Goal: Information Seeking & Learning: Learn about a topic

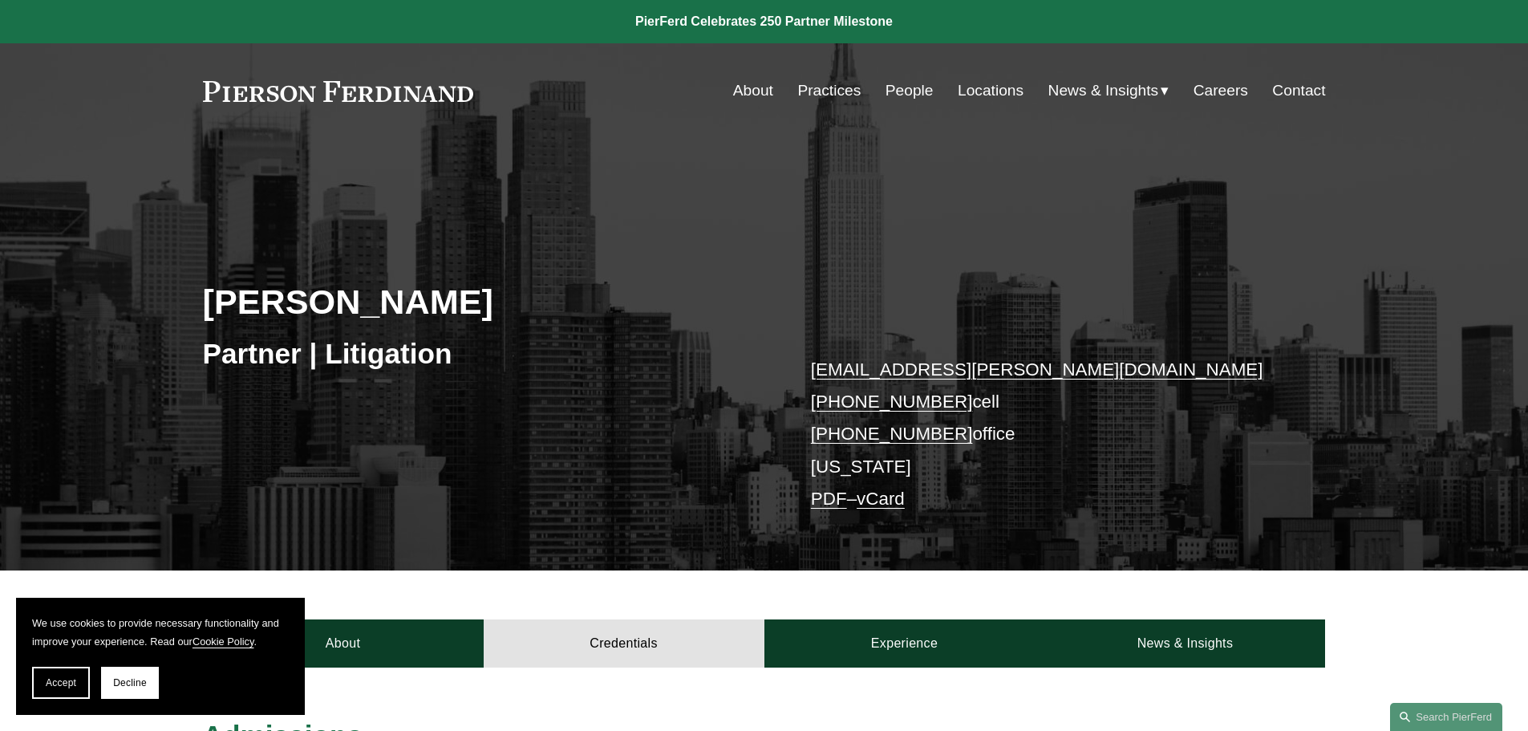
click at [972, 84] on link "Locations" at bounding box center [991, 90] width 66 height 30
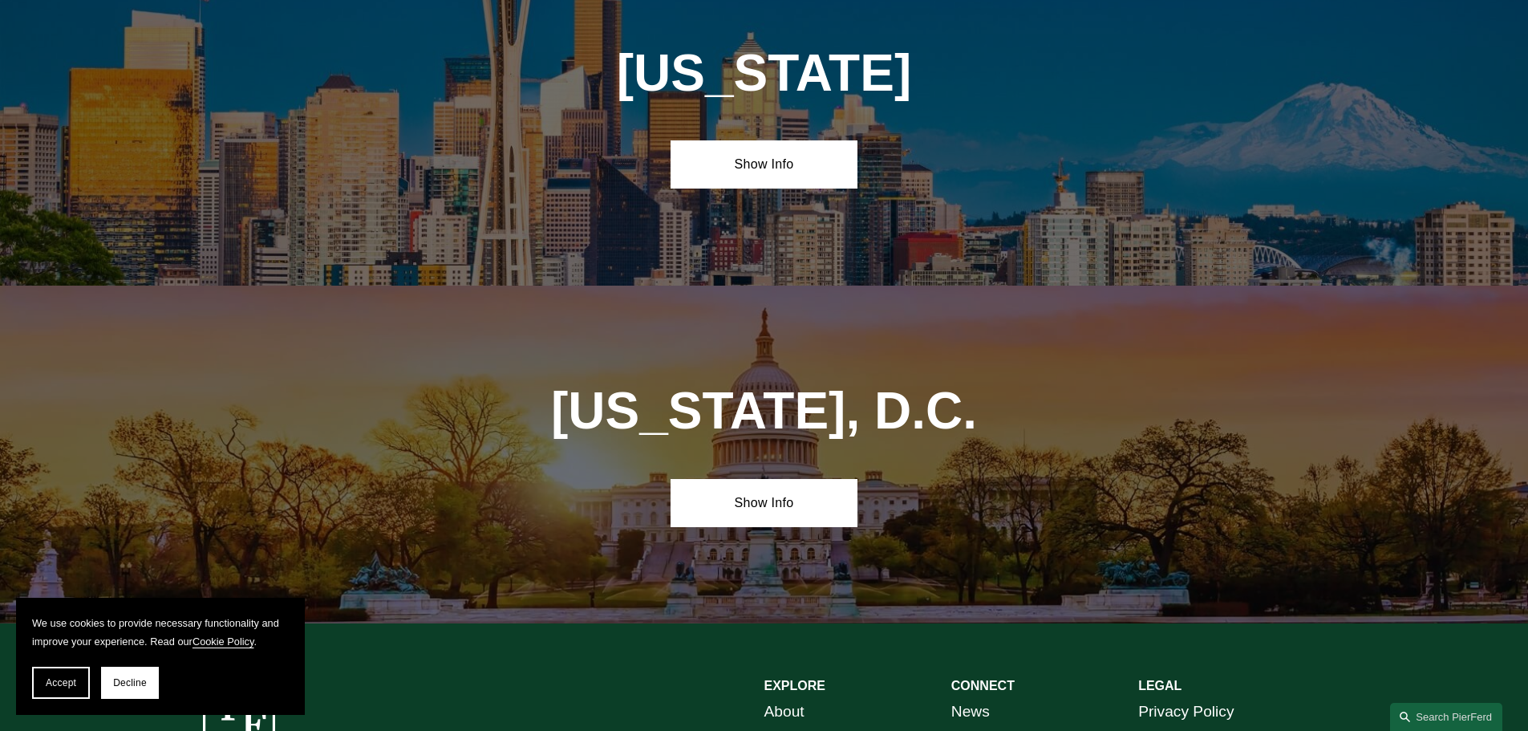
scroll to position [6787, 0]
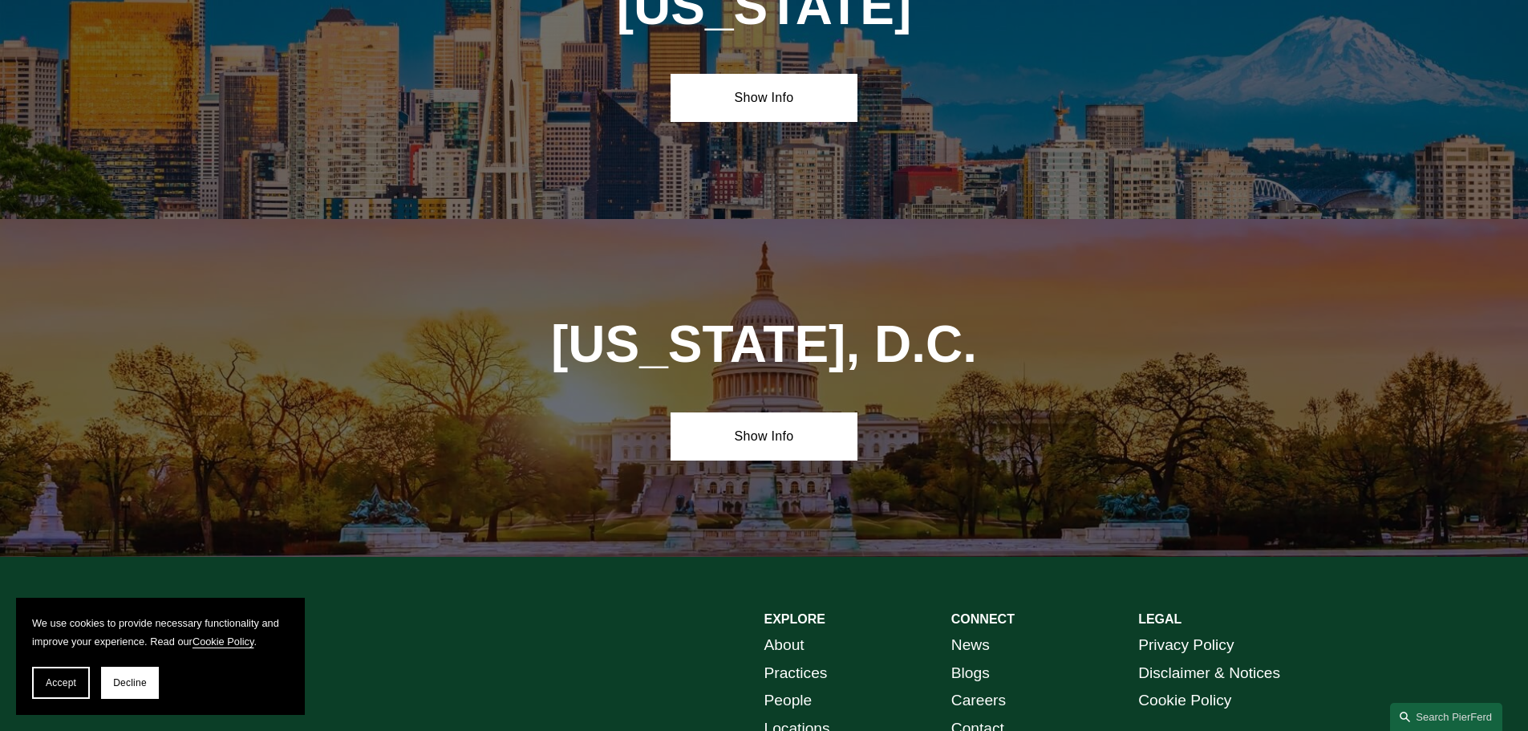
click at [816, 659] on link "Practices" at bounding box center [796, 673] width 63 height 28
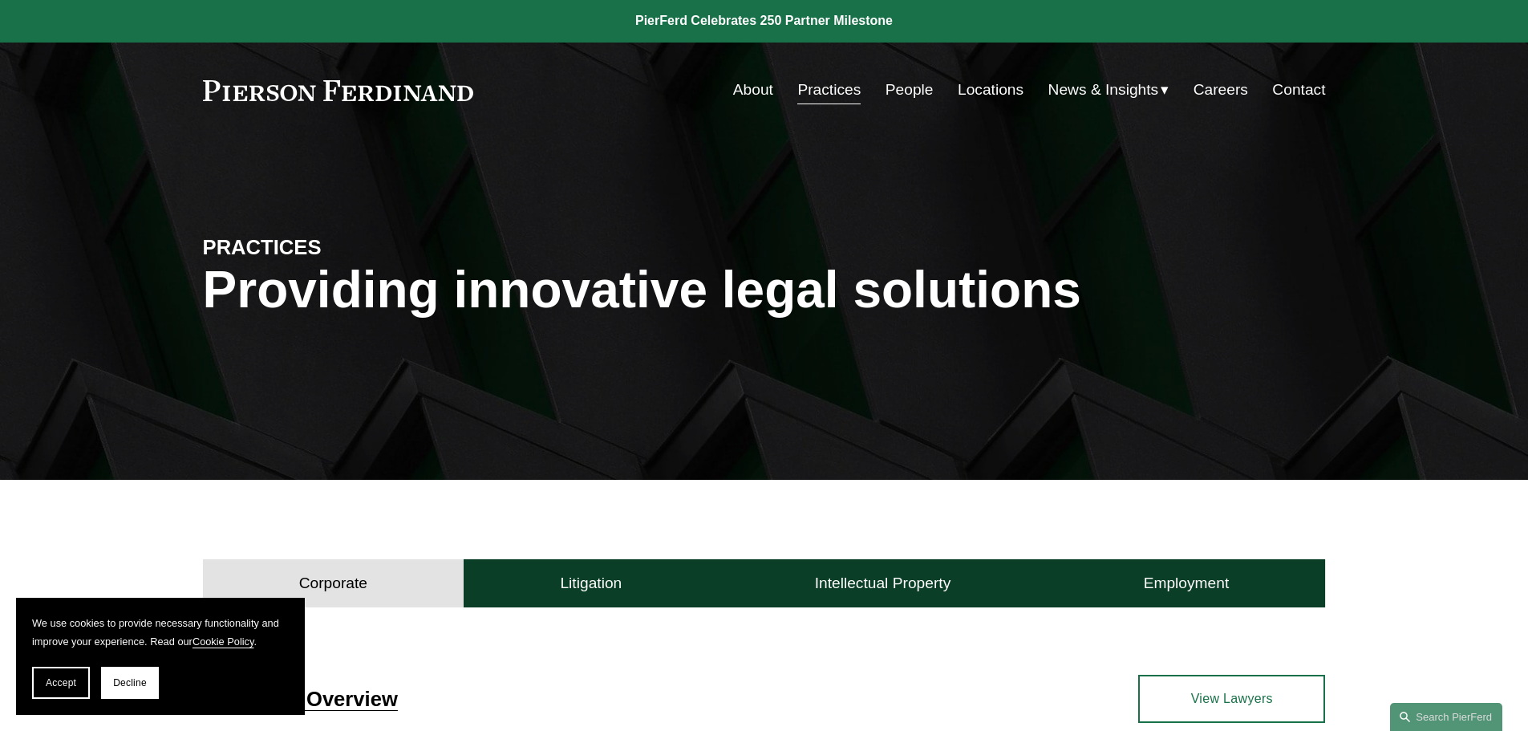
scroll to position [562, 0]
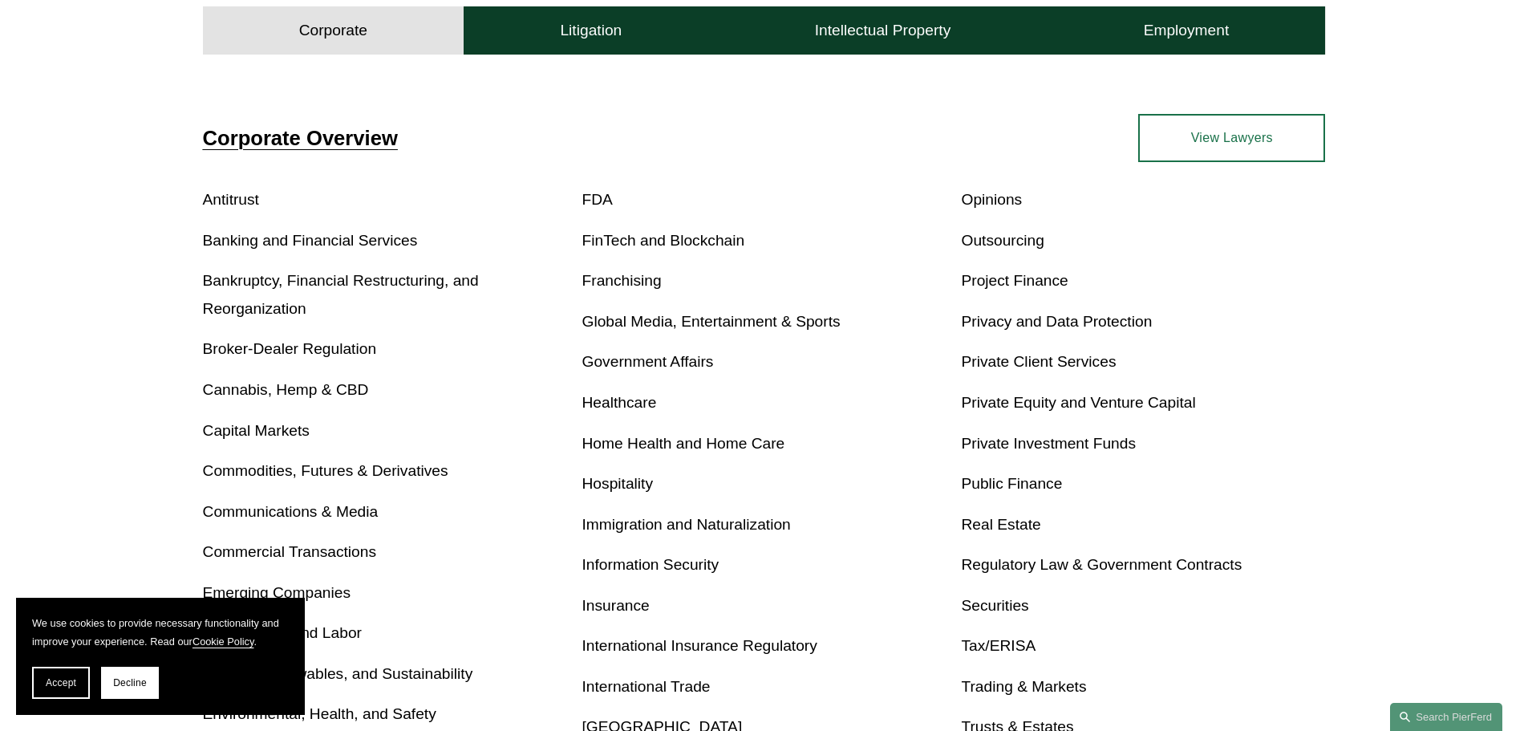
click at [221, 203] on link "Antitrust" at bounding box center [231, 199] width 56 height 17
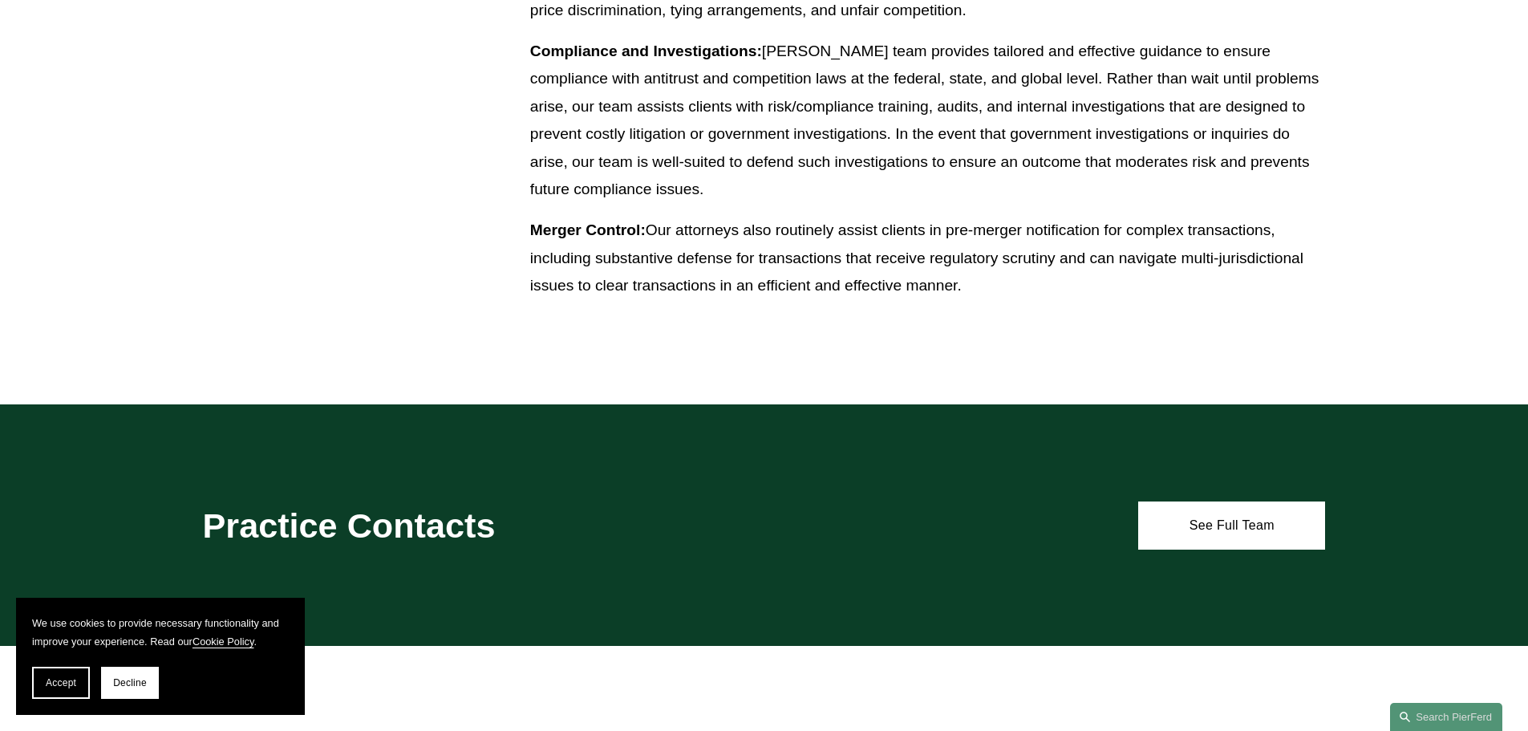
scroll to position [963, 0]
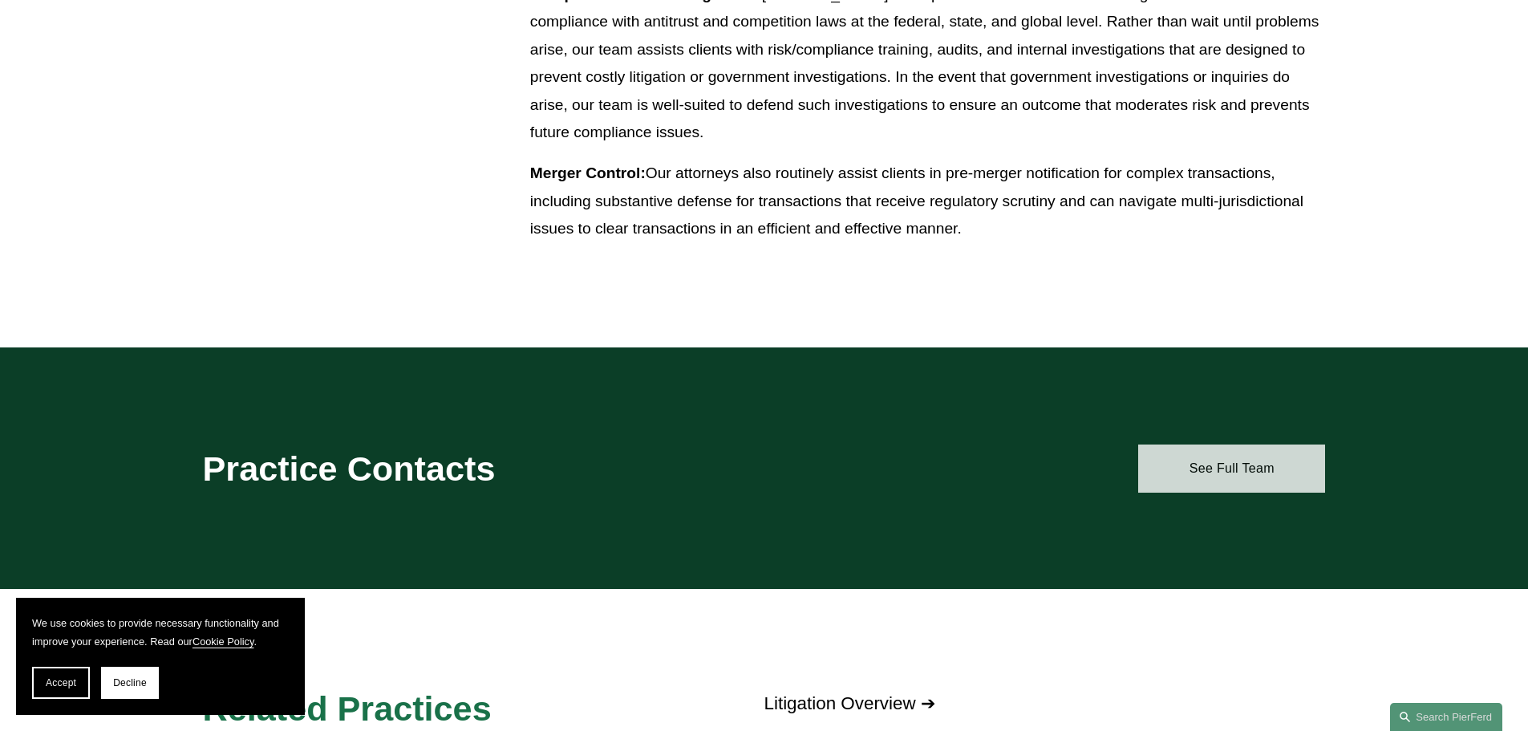
click at [1232, 474] on link "See Full Team" at bounding box center [1231, 468] width 187 height 48
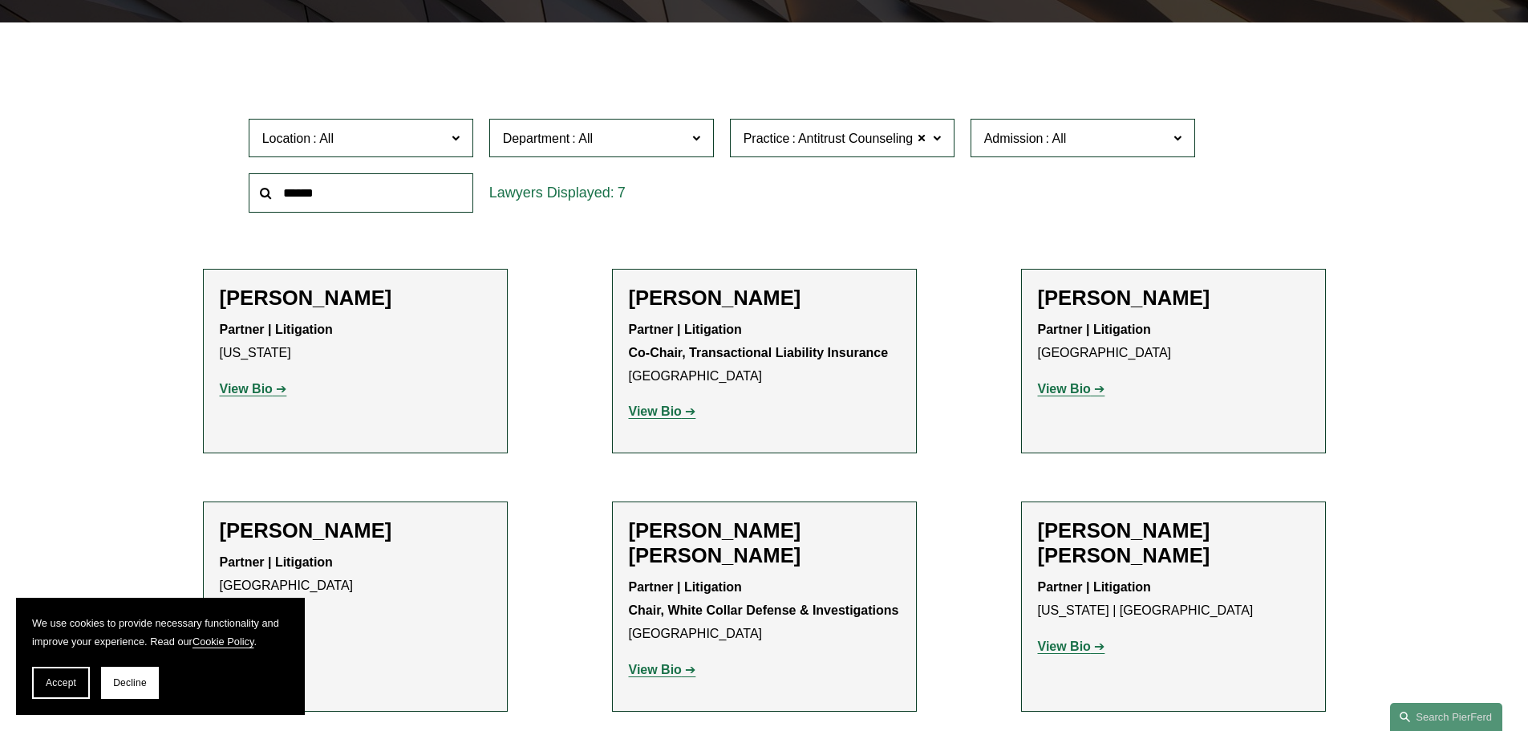
scroll to position [401, 0]
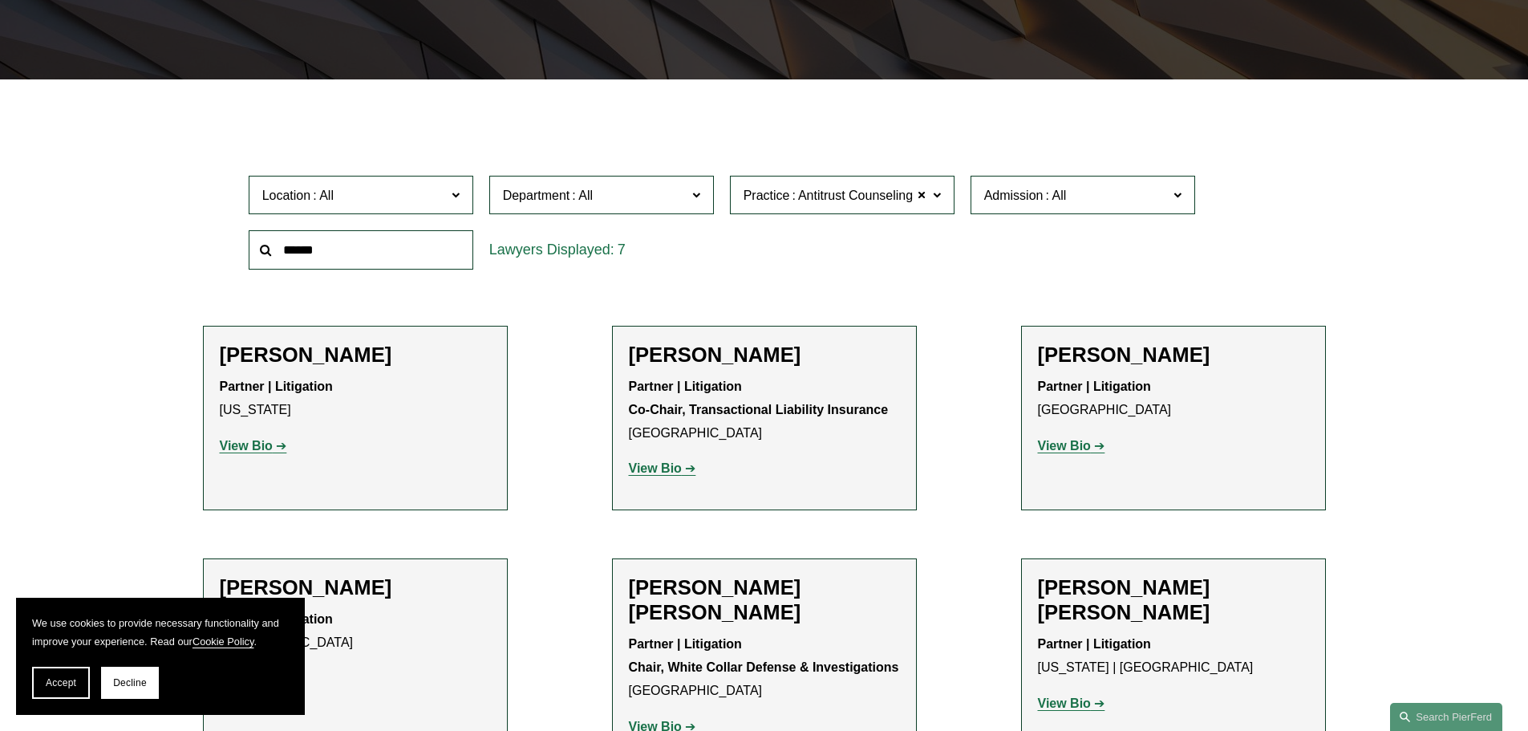
click at [259, 444] on strong "View Bio" at bounding box center [246, 446] width 53 height 14
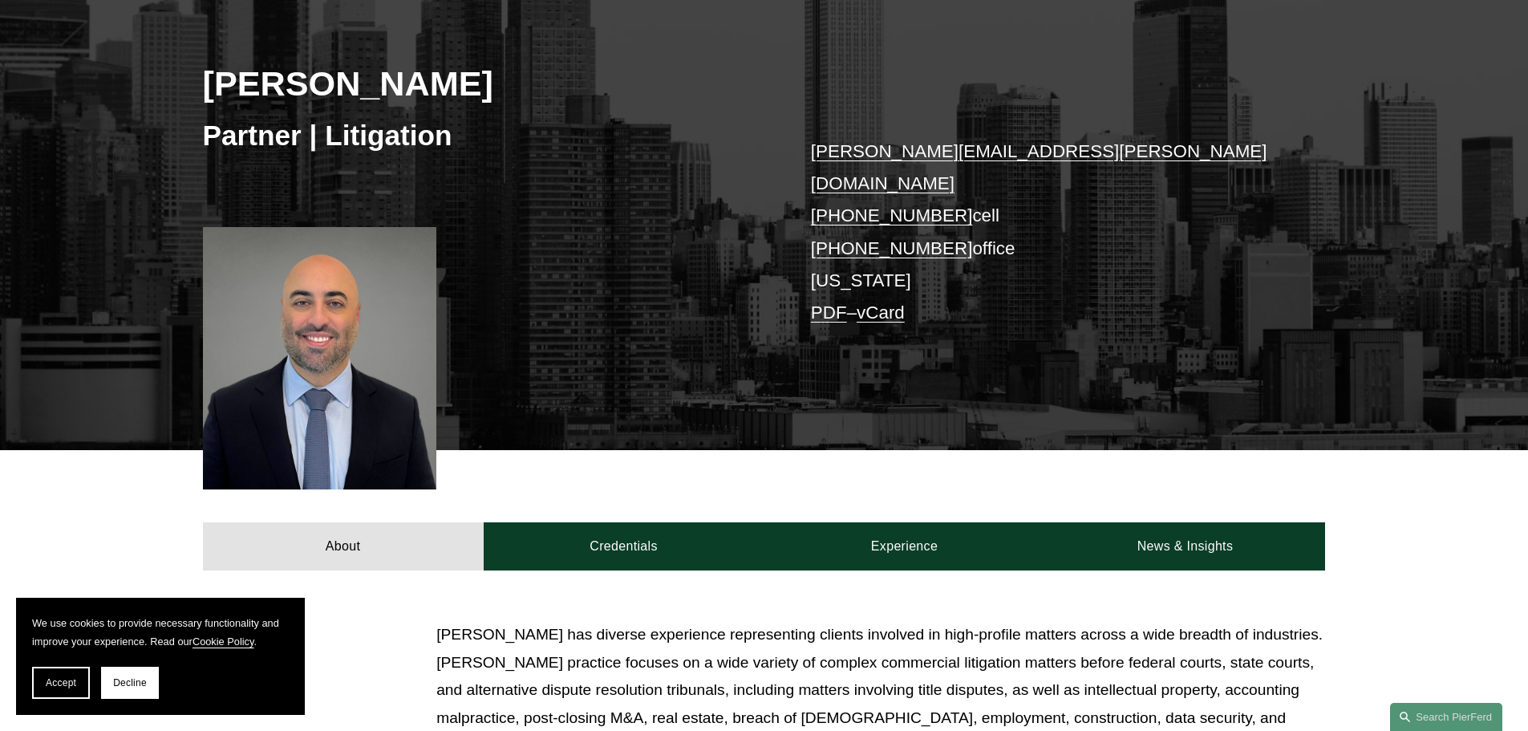
scroll to position [241, 0]
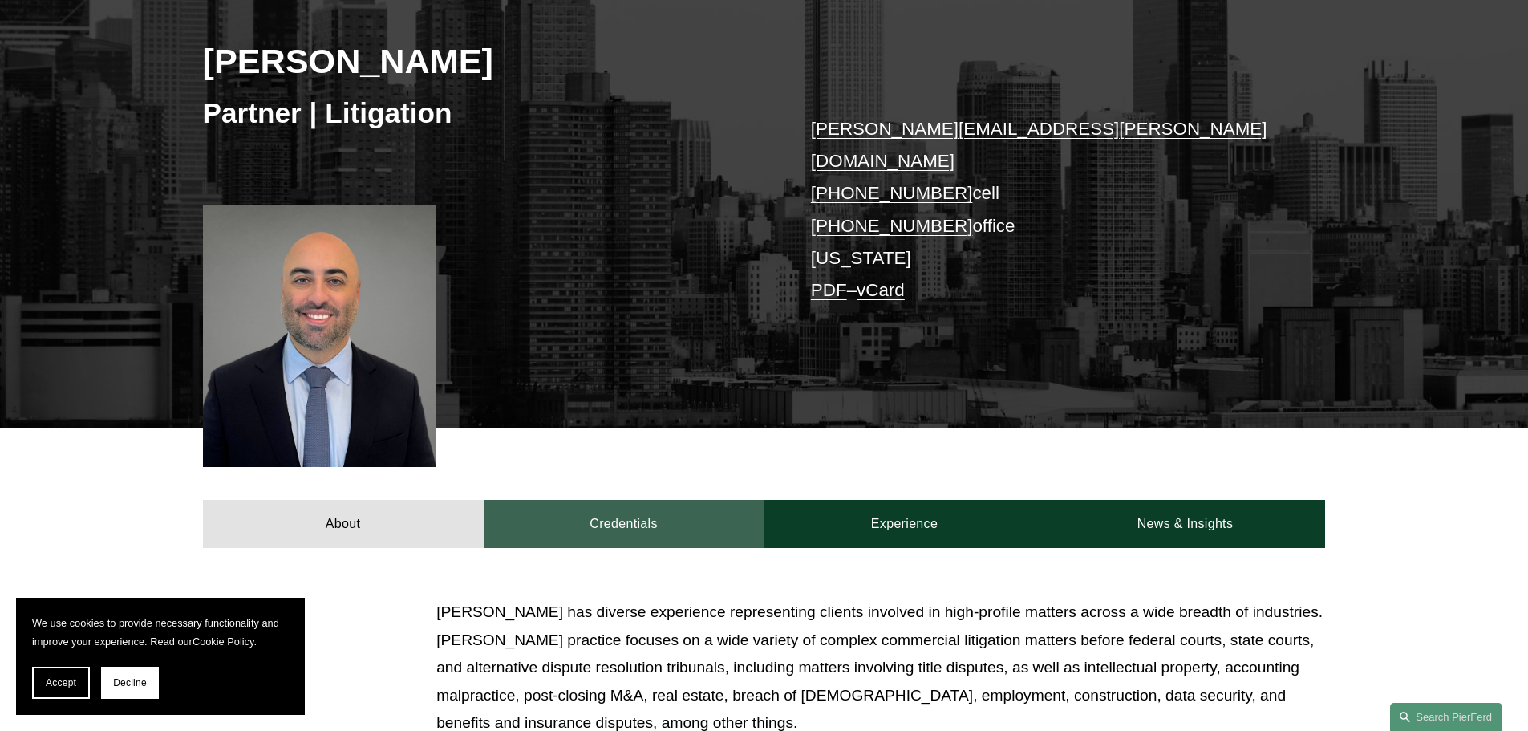
click at [658, 500] on link "Credentials" at bounding box center [624, 524] width 281 height 48
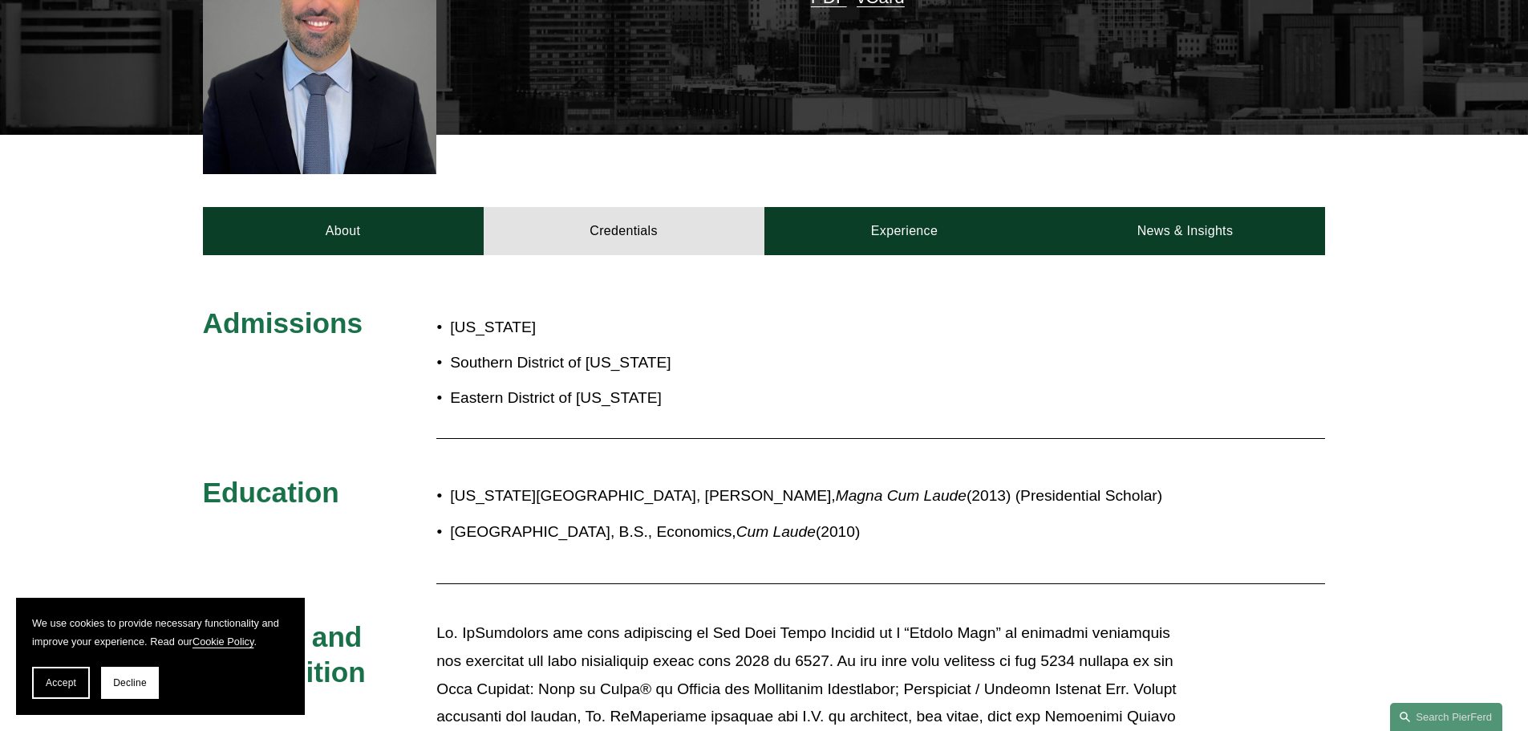
scroll to position [562, 0]
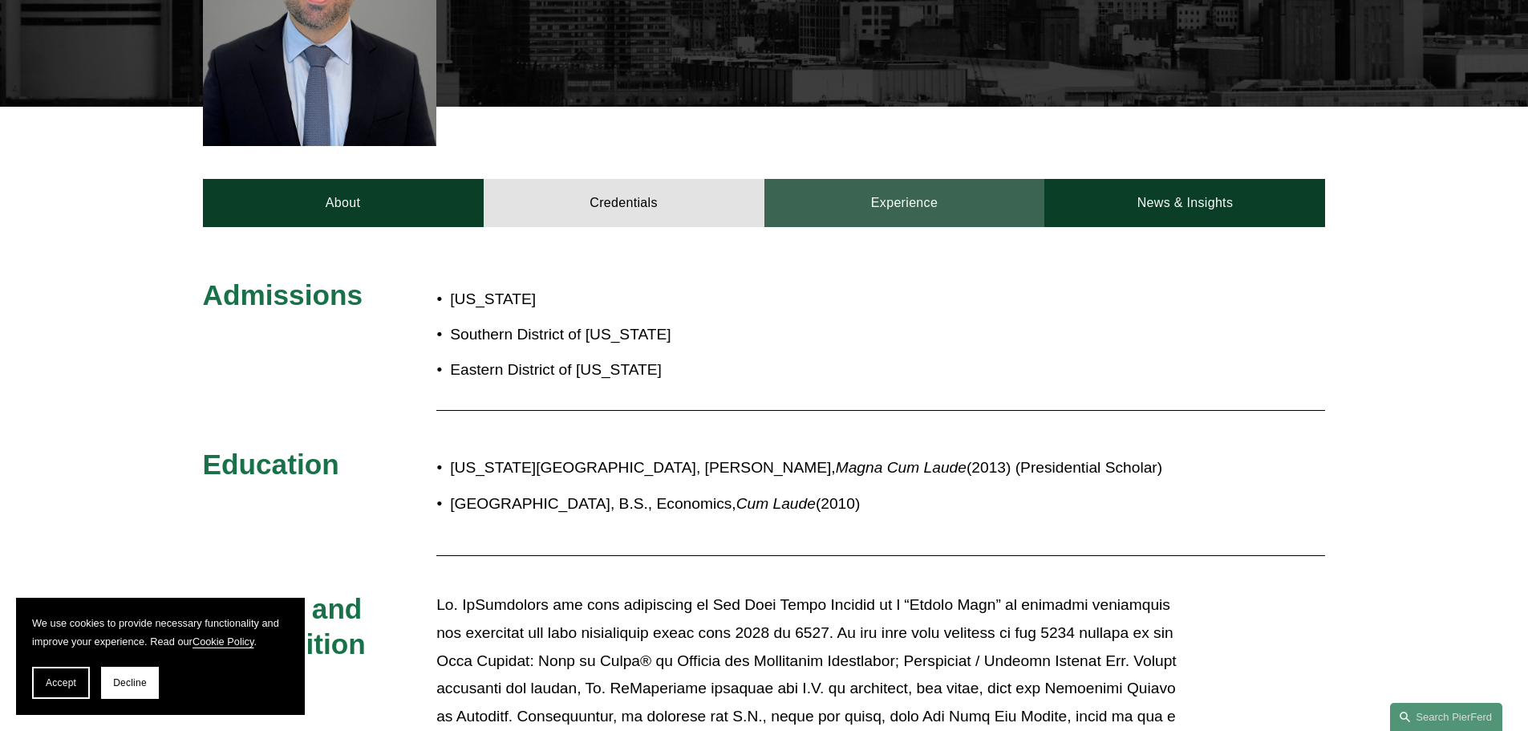
click at [947, 181] on link "Experience" at bounding box center [905, 203] width 281 height 48
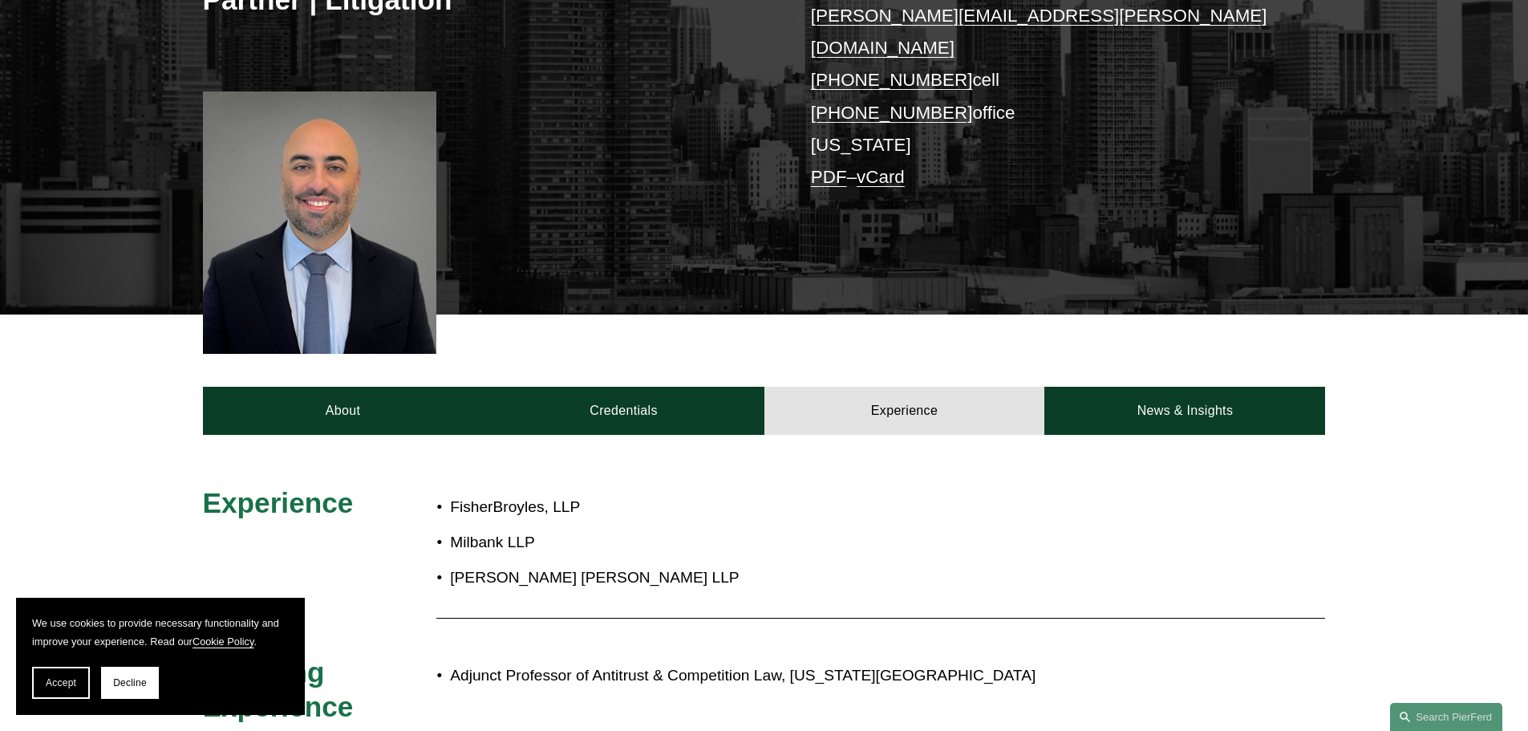
scroll to position [241, 0]
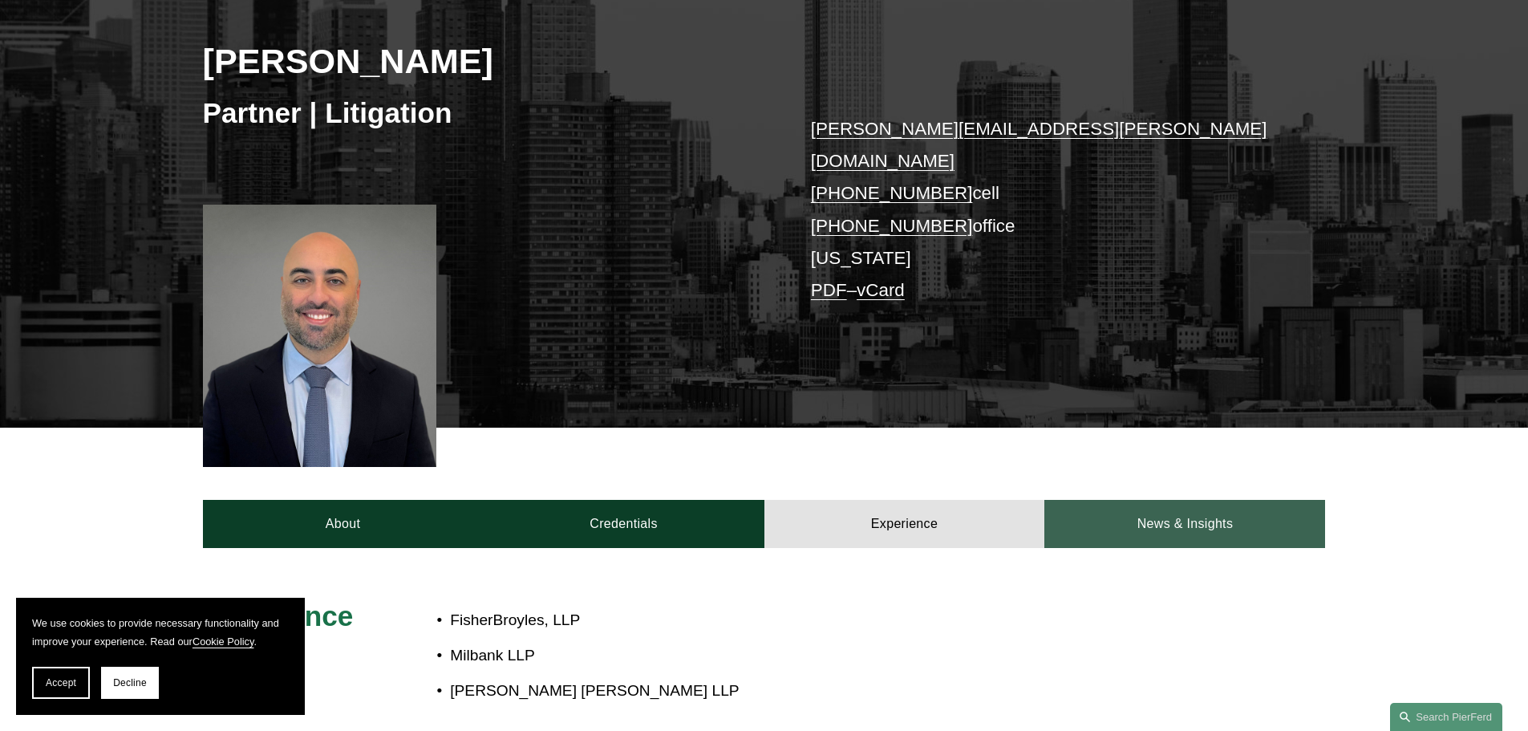
click at [1190, 501] on link "News & Insights" at bounding box center [1185, 524] width 281 height 48
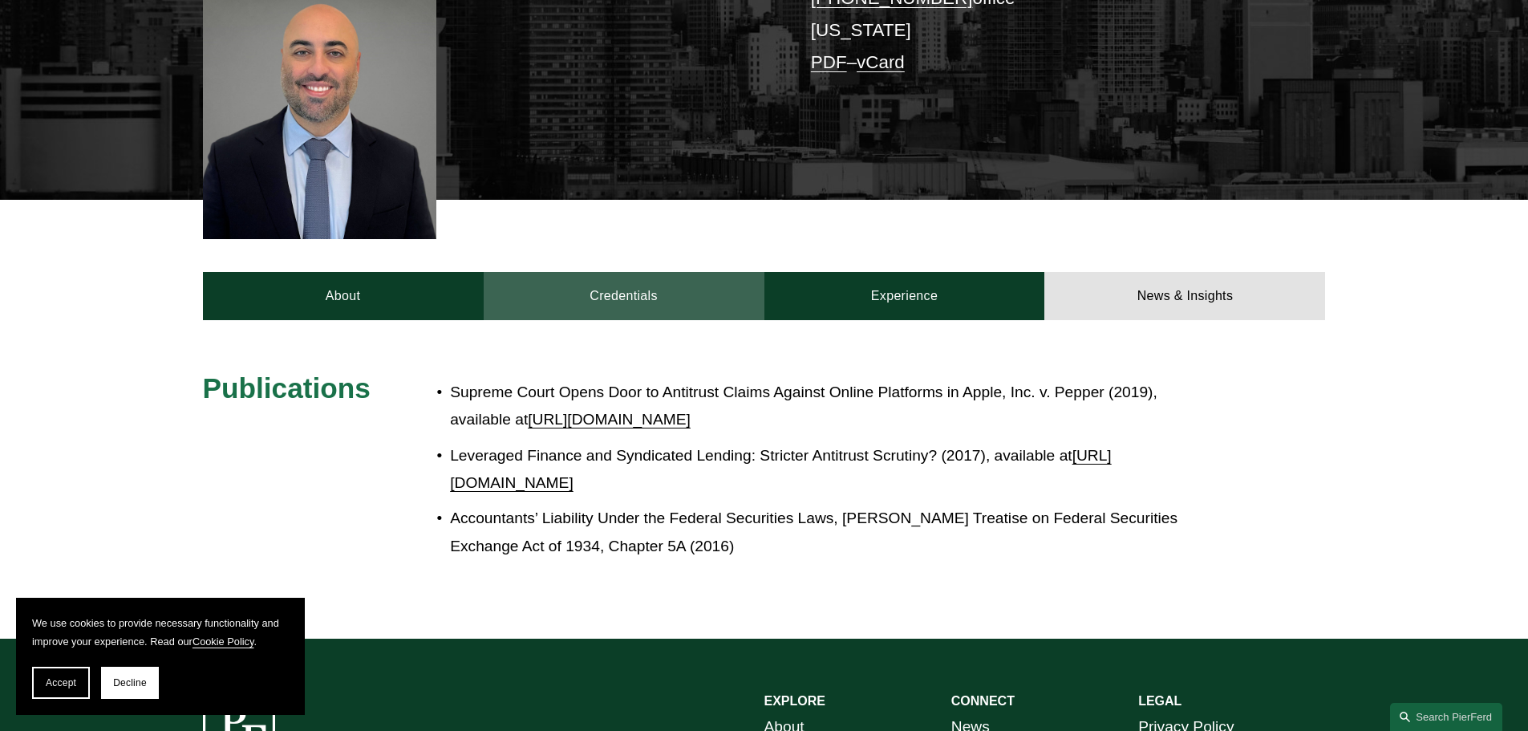
scroll to position [481, 0]
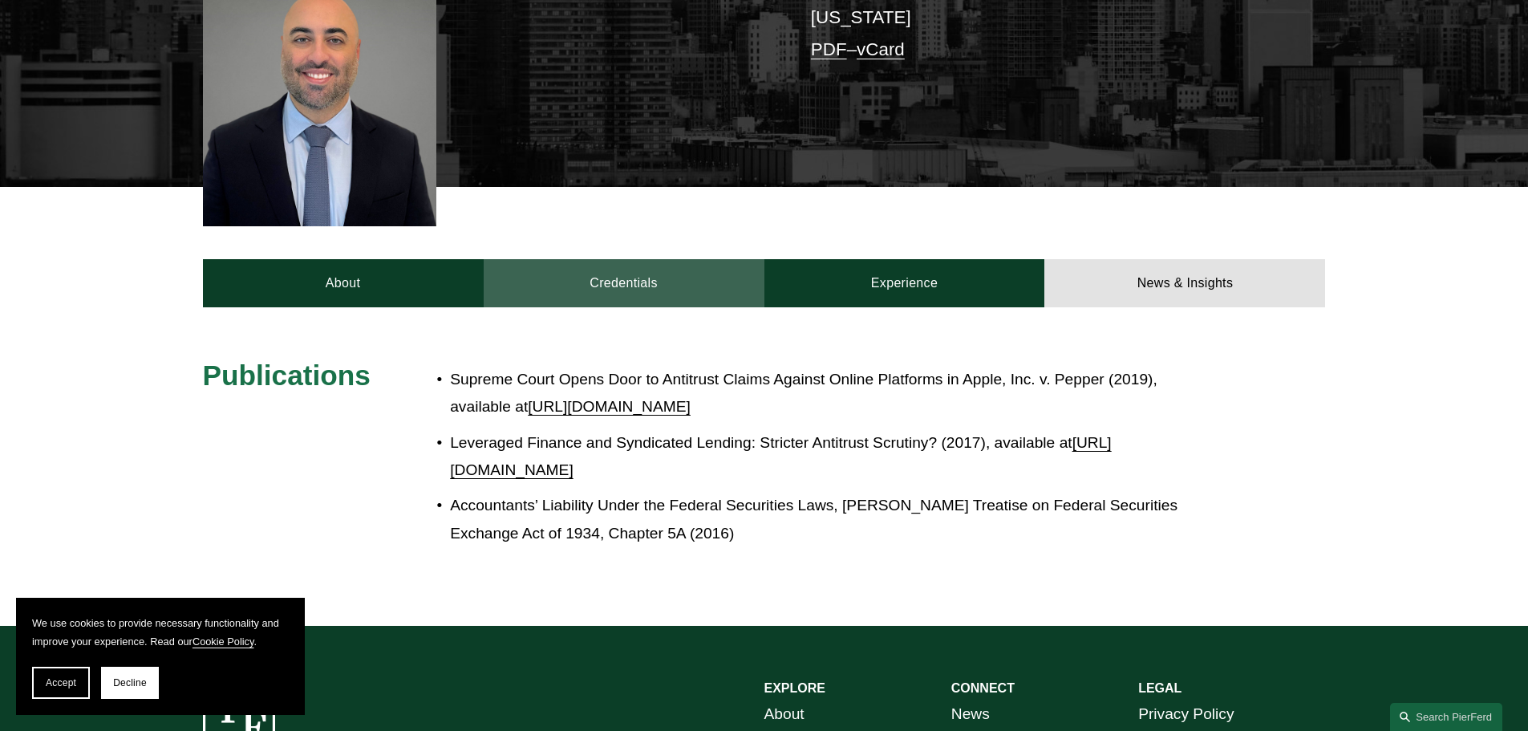
click at [696, 271] on link "Credentials" at bounding box center [624, 283] width 281 height 48
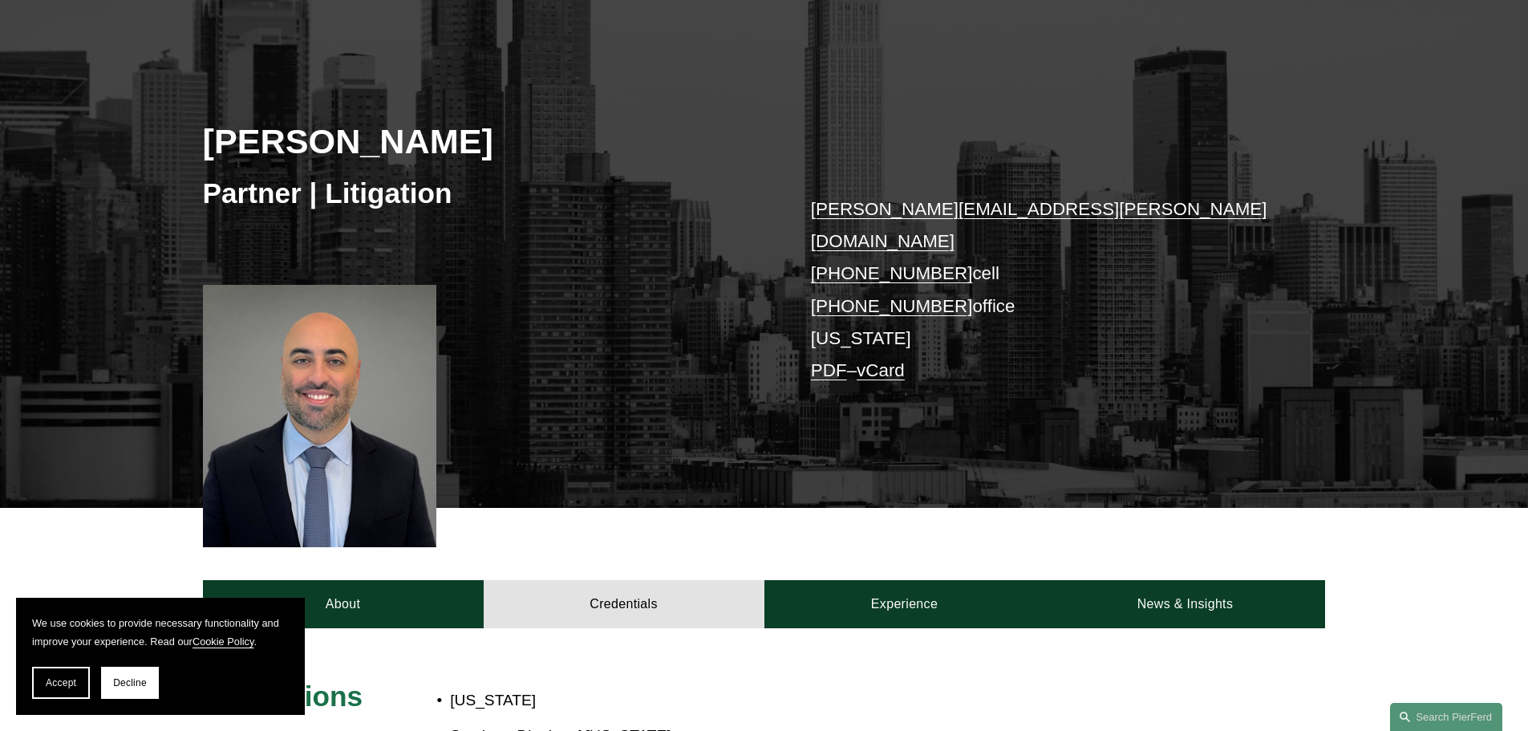
scroll to position [0, 0]
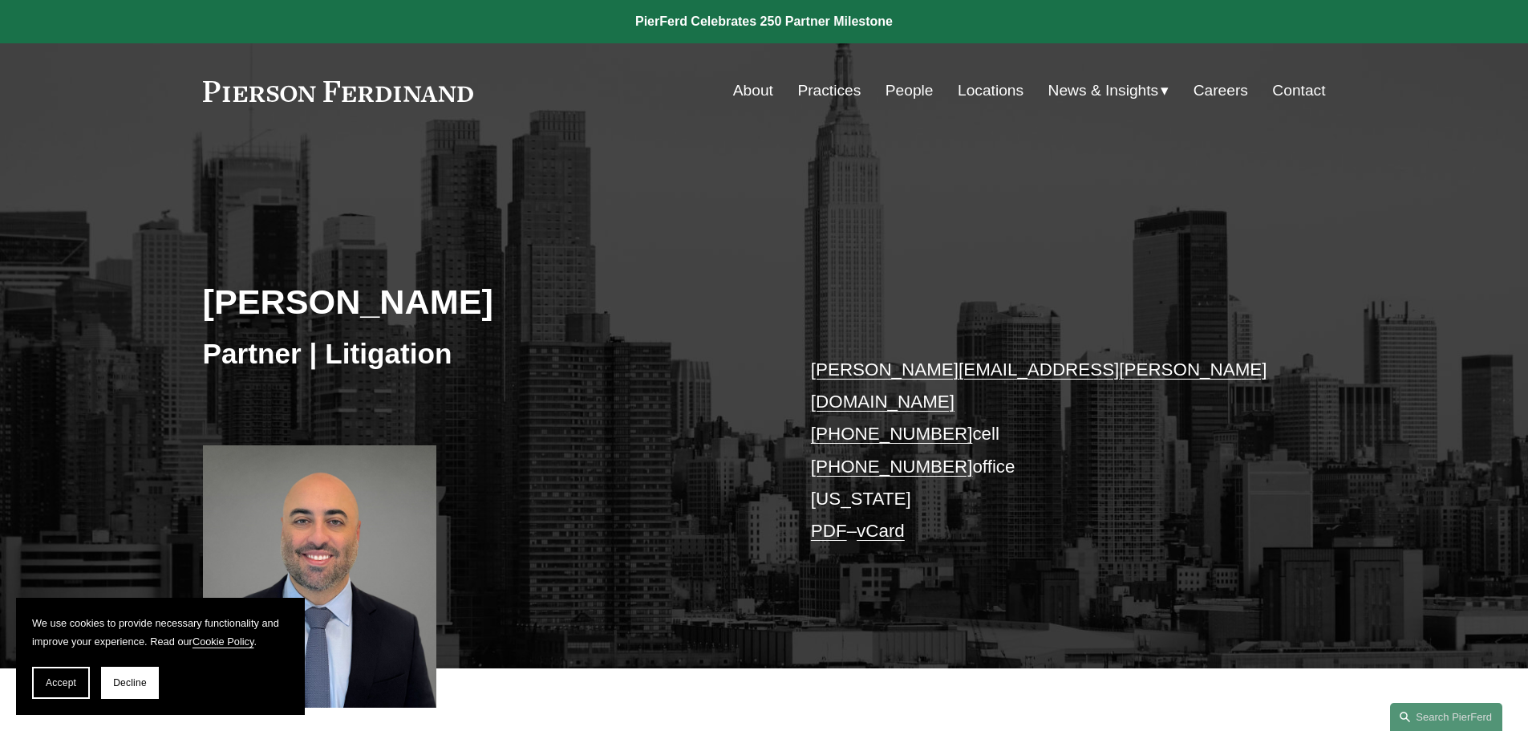
click at [1216, 95] on link "Careers" at bounding box center [1221, 90] width 55 height 30
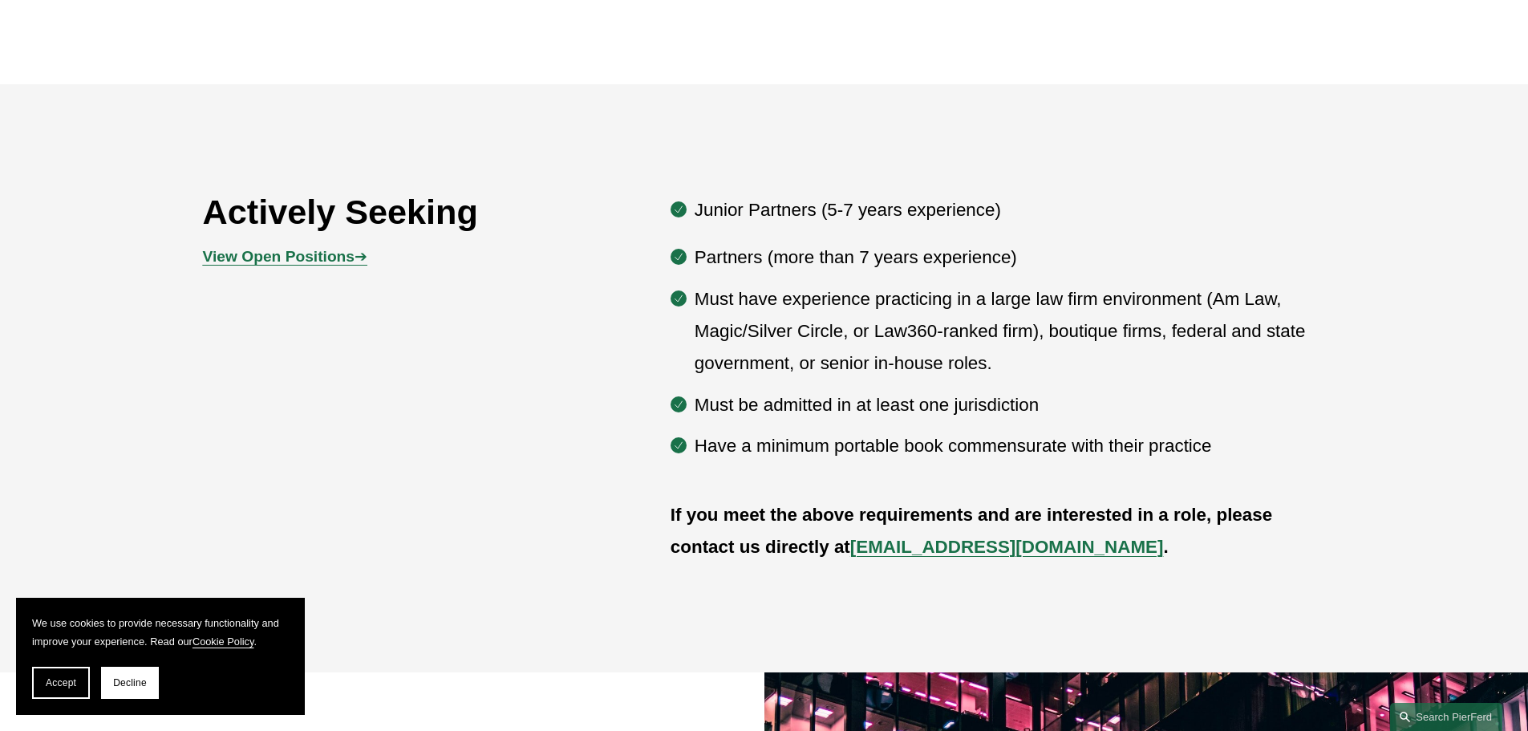
scroll to position [963, 0]
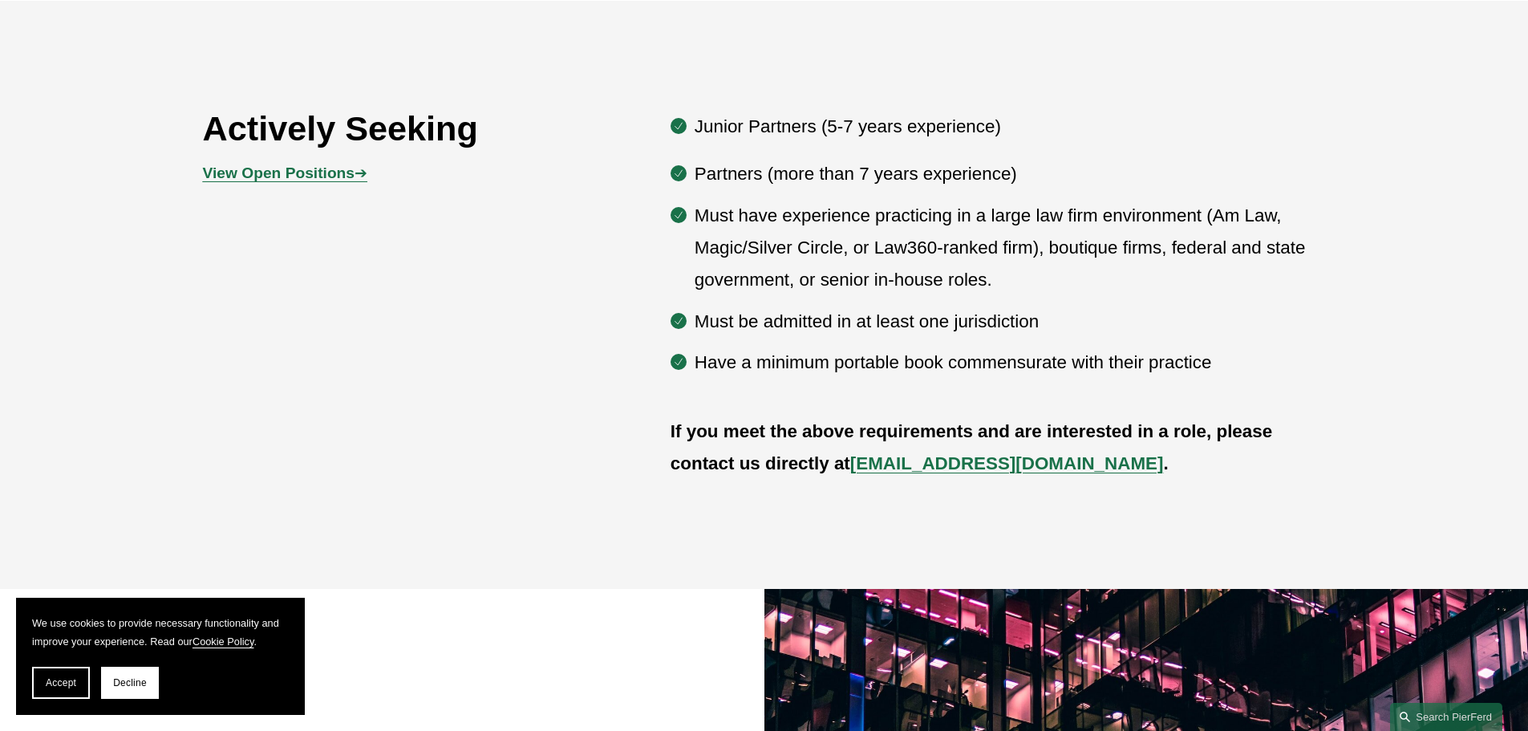
click at [346, 175] on strong "View Open Positions" at bounding box center [279, 172] width 152 height 17
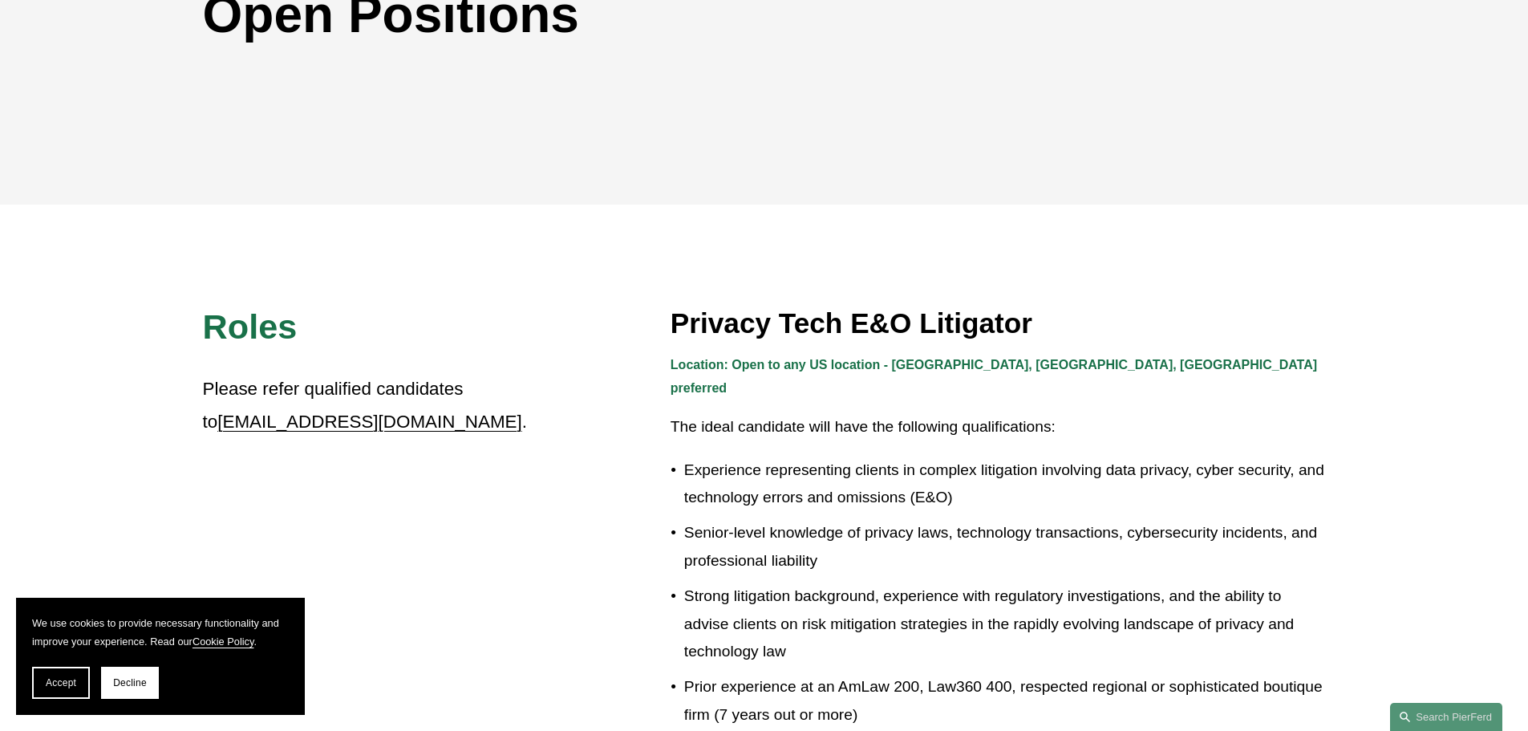
scroll to position [128, 0]
